Goal: Task Accomplishment & Management: Manage account settings

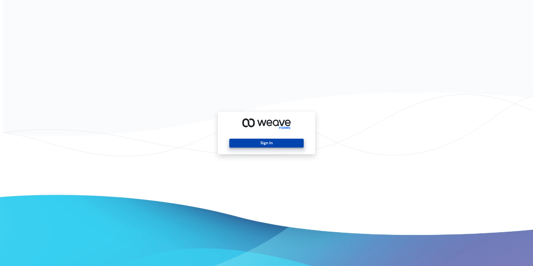
click at [276, 141] on button "Sign In" at bounding box center [266, 143] width 74 height 9
click at [259, 140] on button "Sign In" at bounding box center [266, 143] width 74 height 9
